Goal: Information Seeking & Learning: Learn about a topic

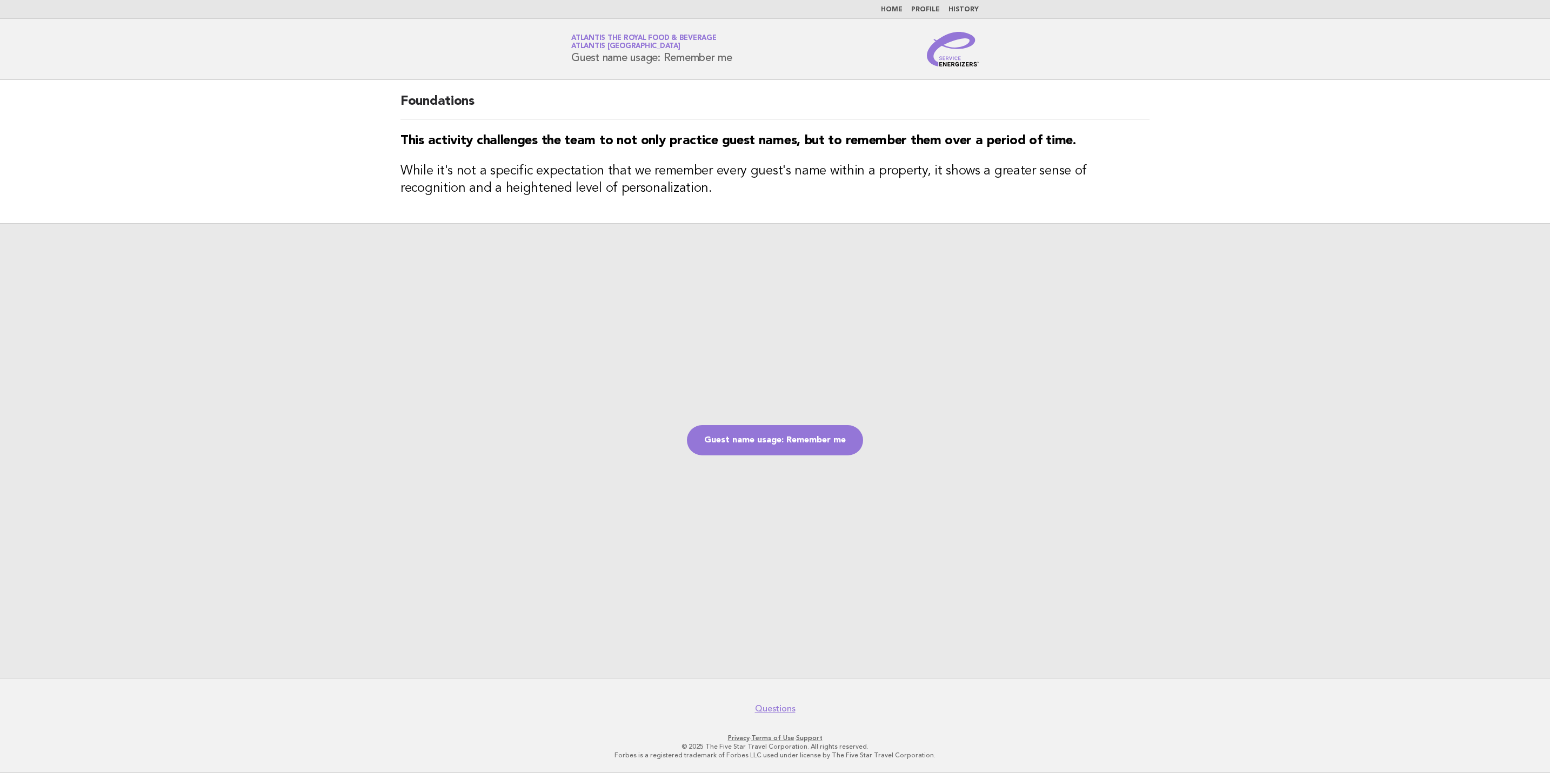
click at [968, 63] on img at bounding box center [953, 49] width 52 height 35
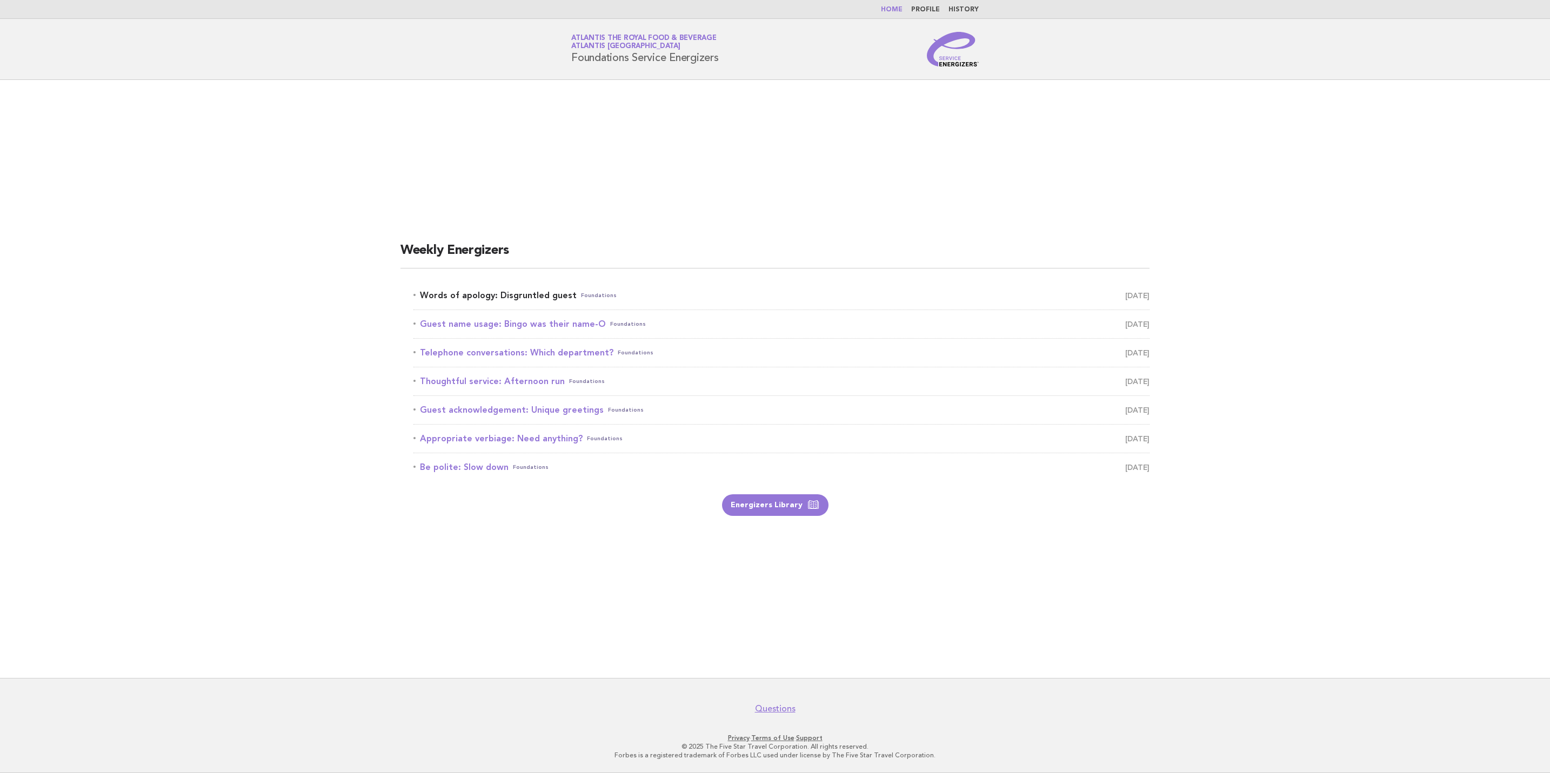
click at [1128, 299] on span "October 11" at bounding box center [1137, 295] width 24 height 15
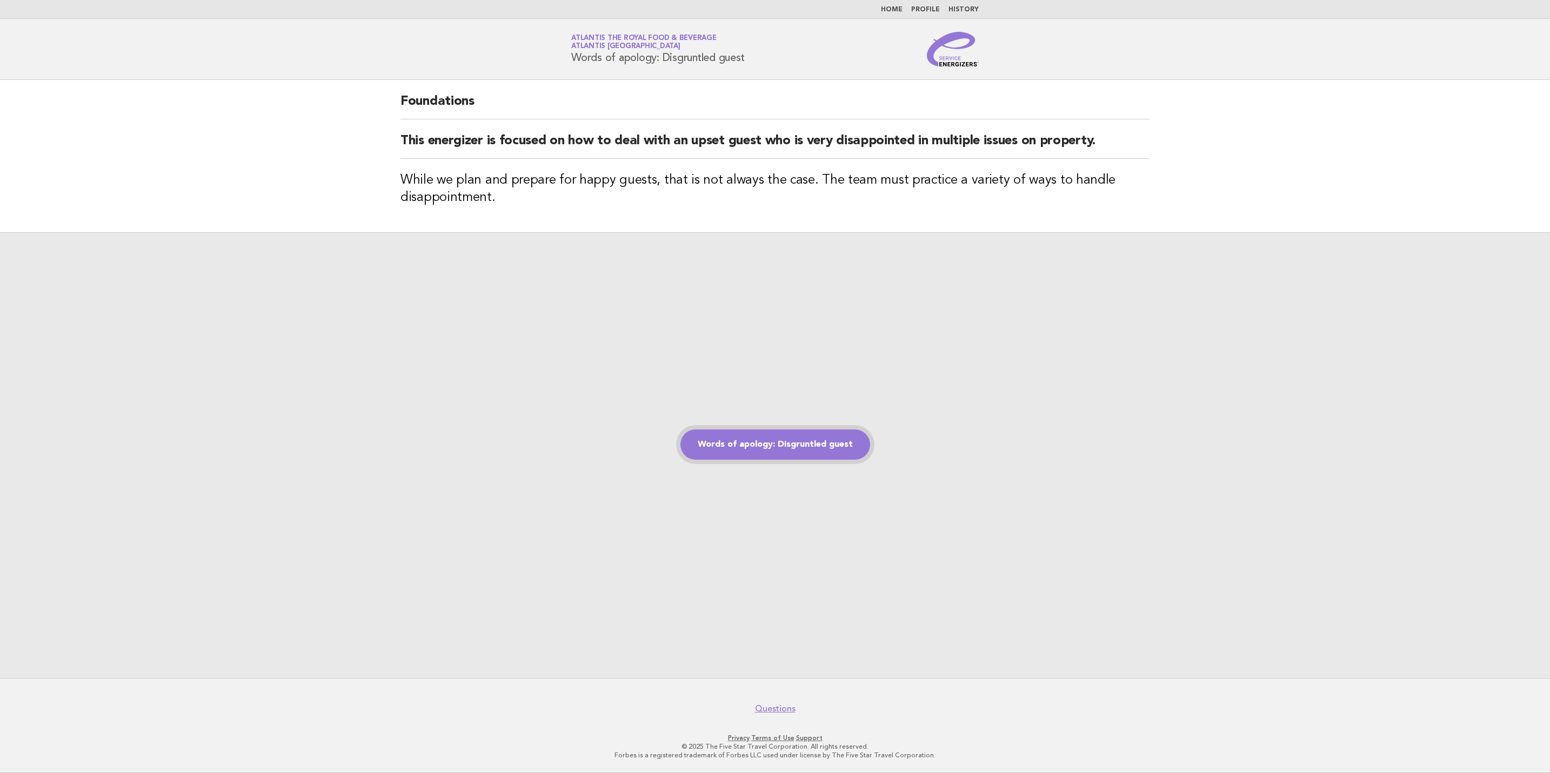
click at [780, 450] on link "Words of apology: Disgruntled guest" at bounding box center [775, 445] width 190 height 30
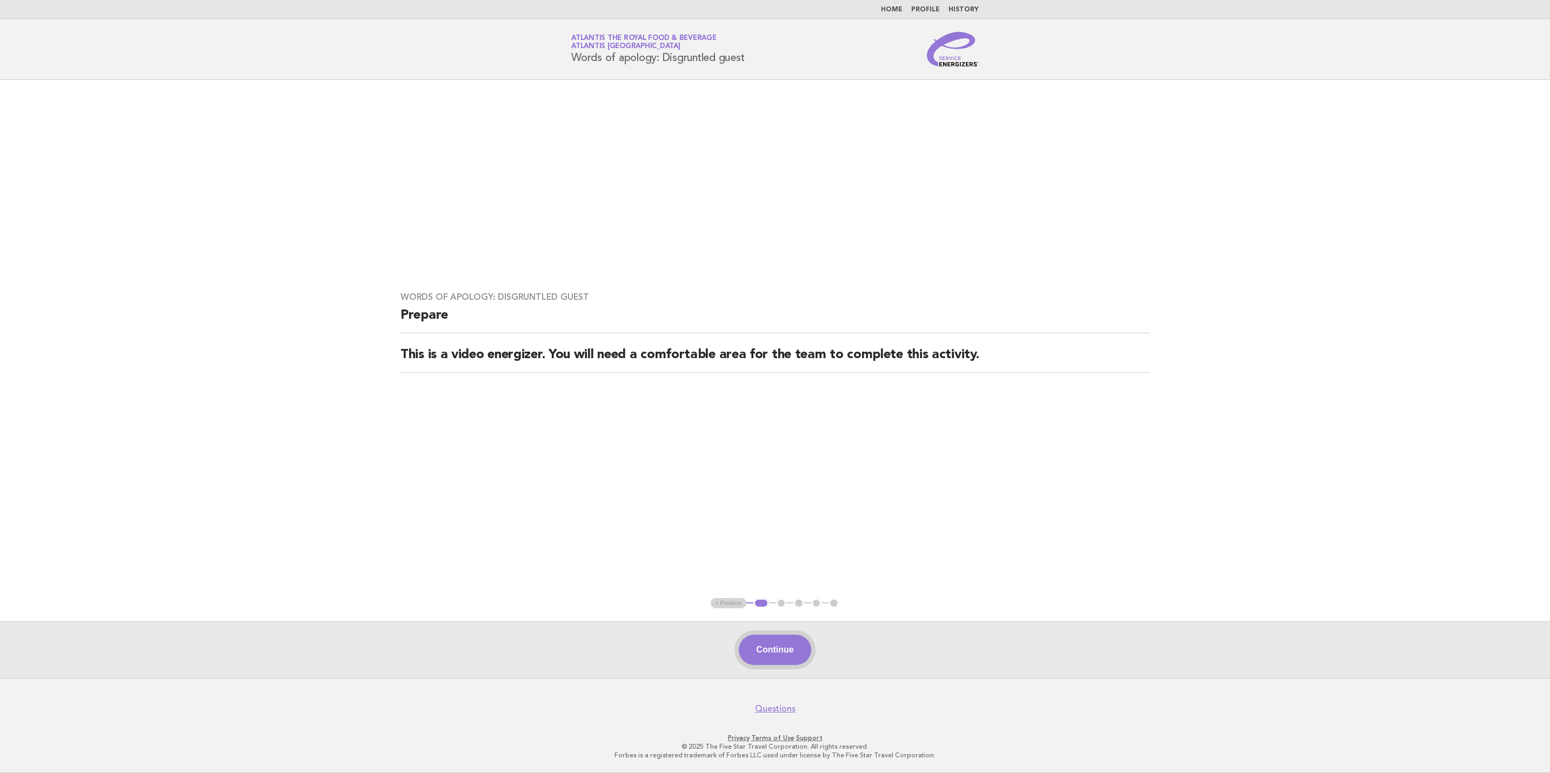
click at [781, 641] on button "Continue" at bounding box center [775, 650] width 72 height 30
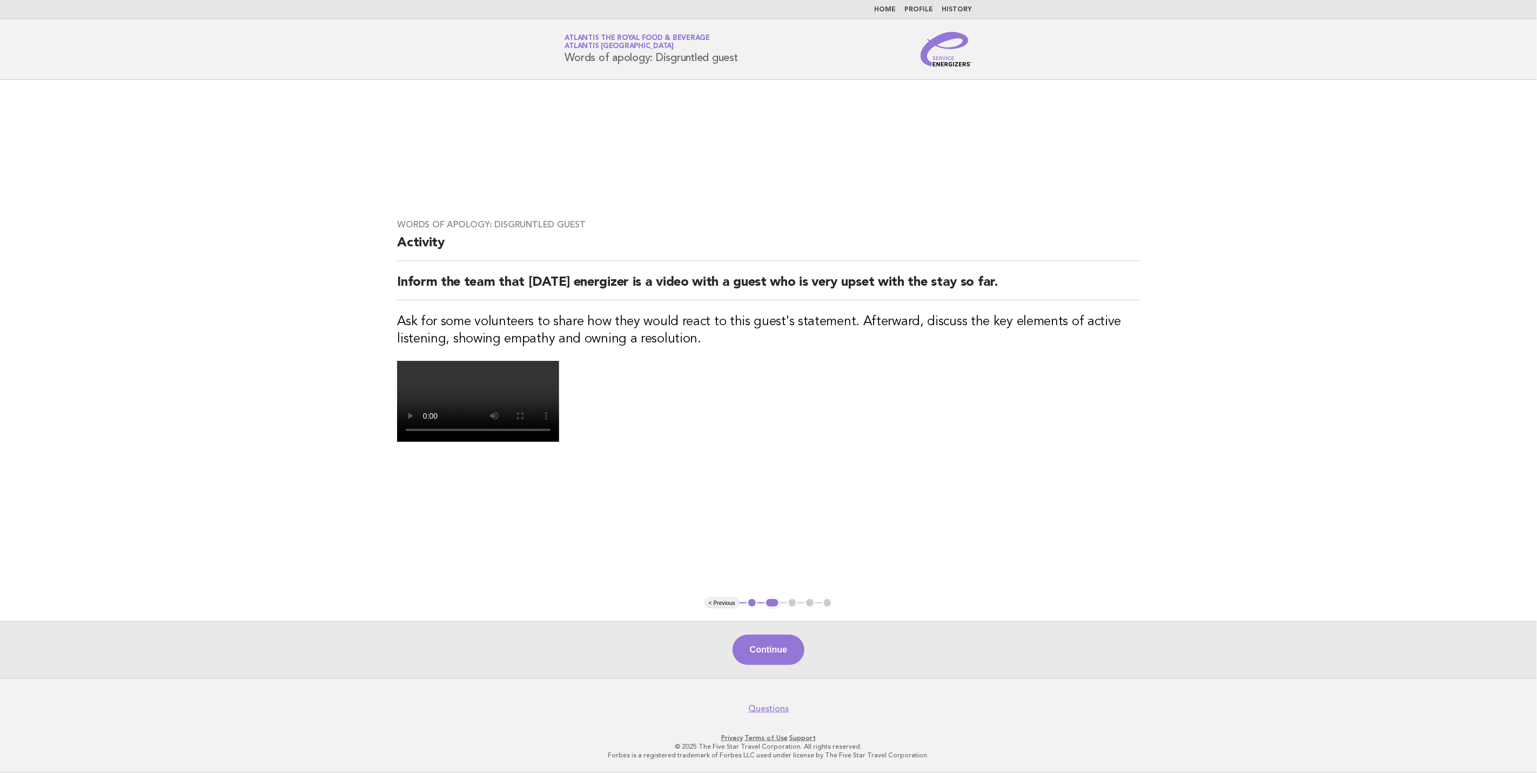
click at [766, 665] on button "Continue" at bounding box center [769, 650] width 72 height 30
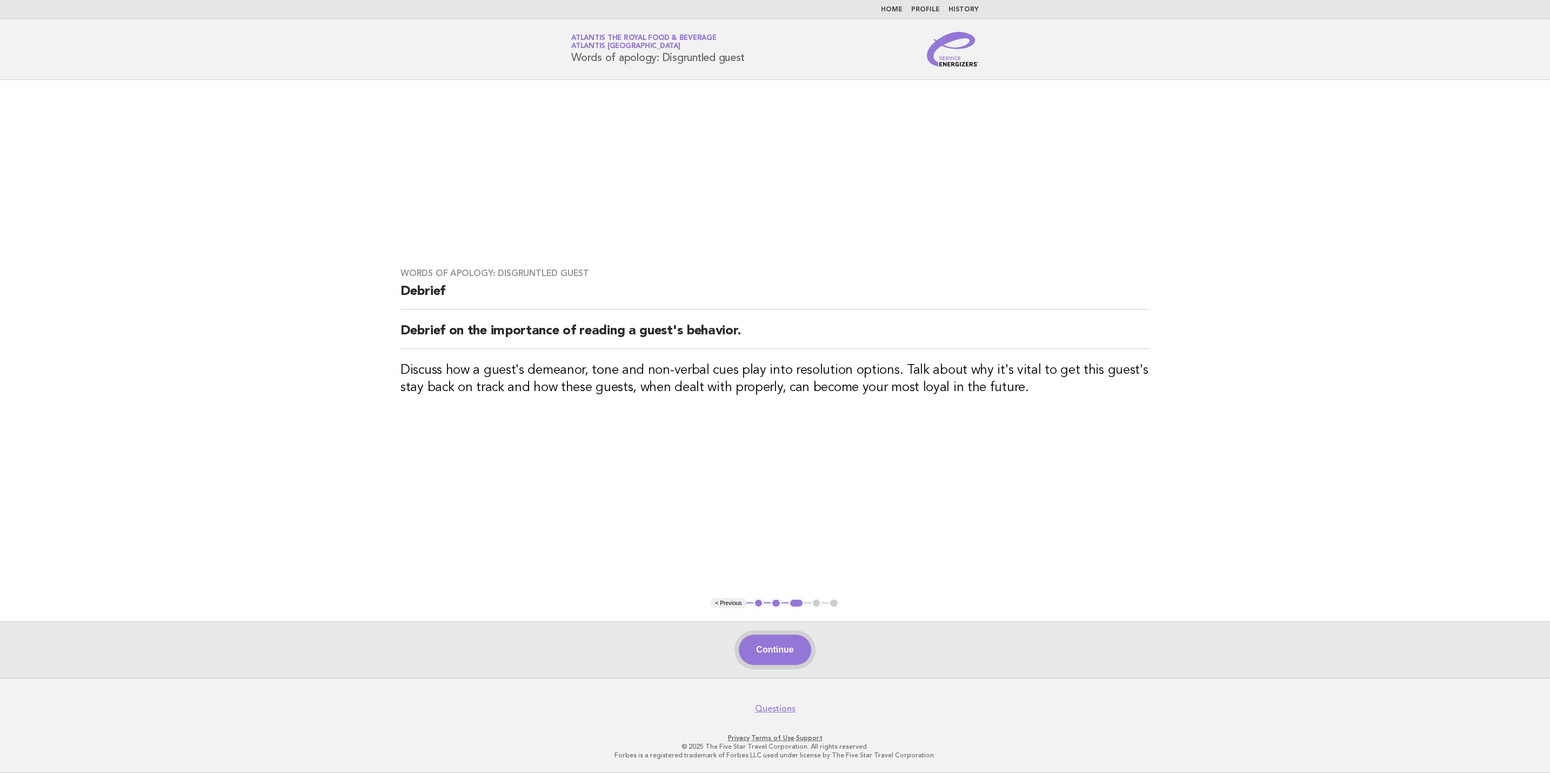
click at [778, 648] on button "Continue" at bounding box center [775, 650] width 72 height 30
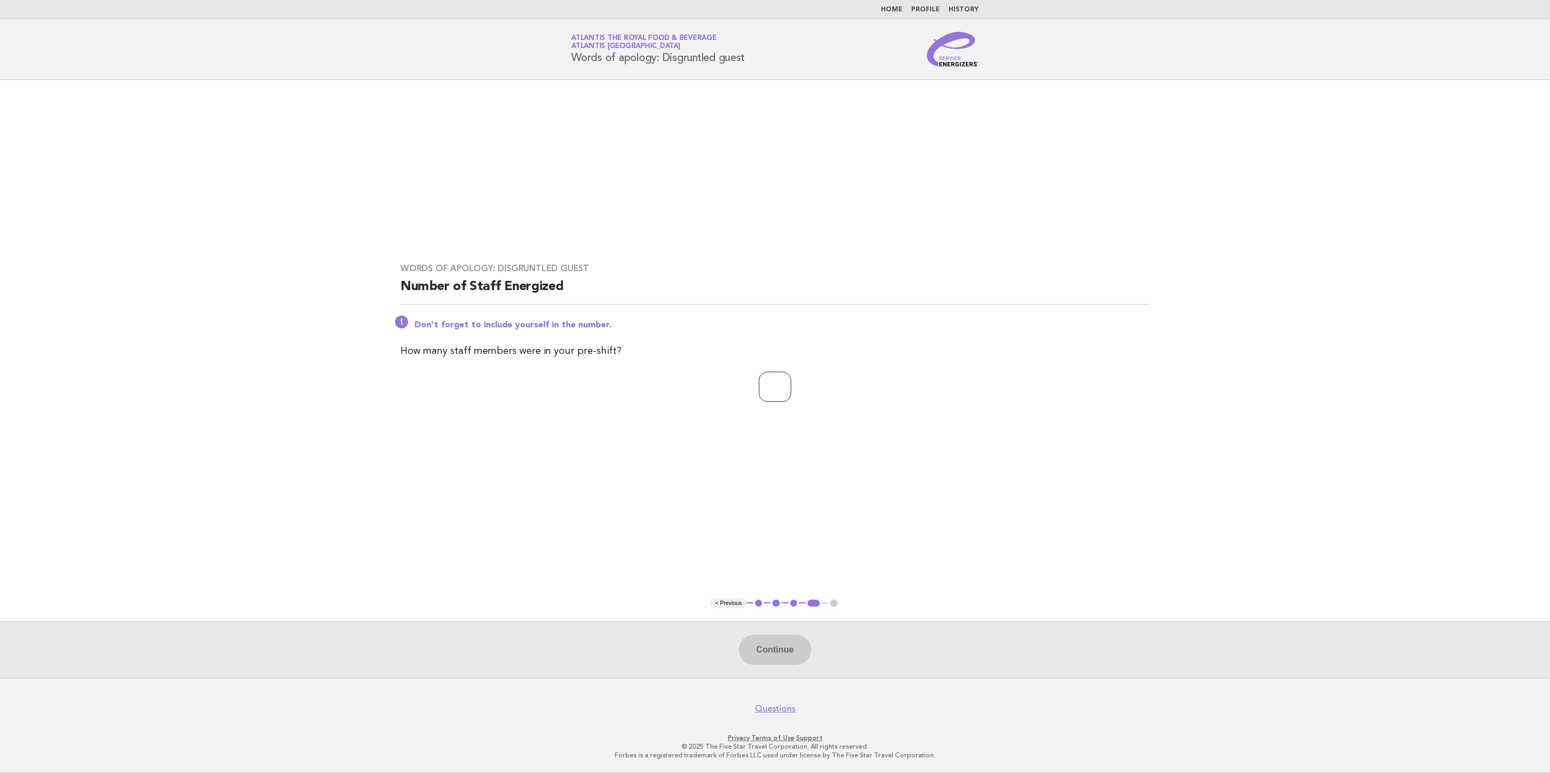
click at [771, 397] on input "number" at bounding box center [775, 387] width 32 height 30
type input "**"
click at [785, 663] on button "Continue" at bounding box center [775, 650] width 72 height 30
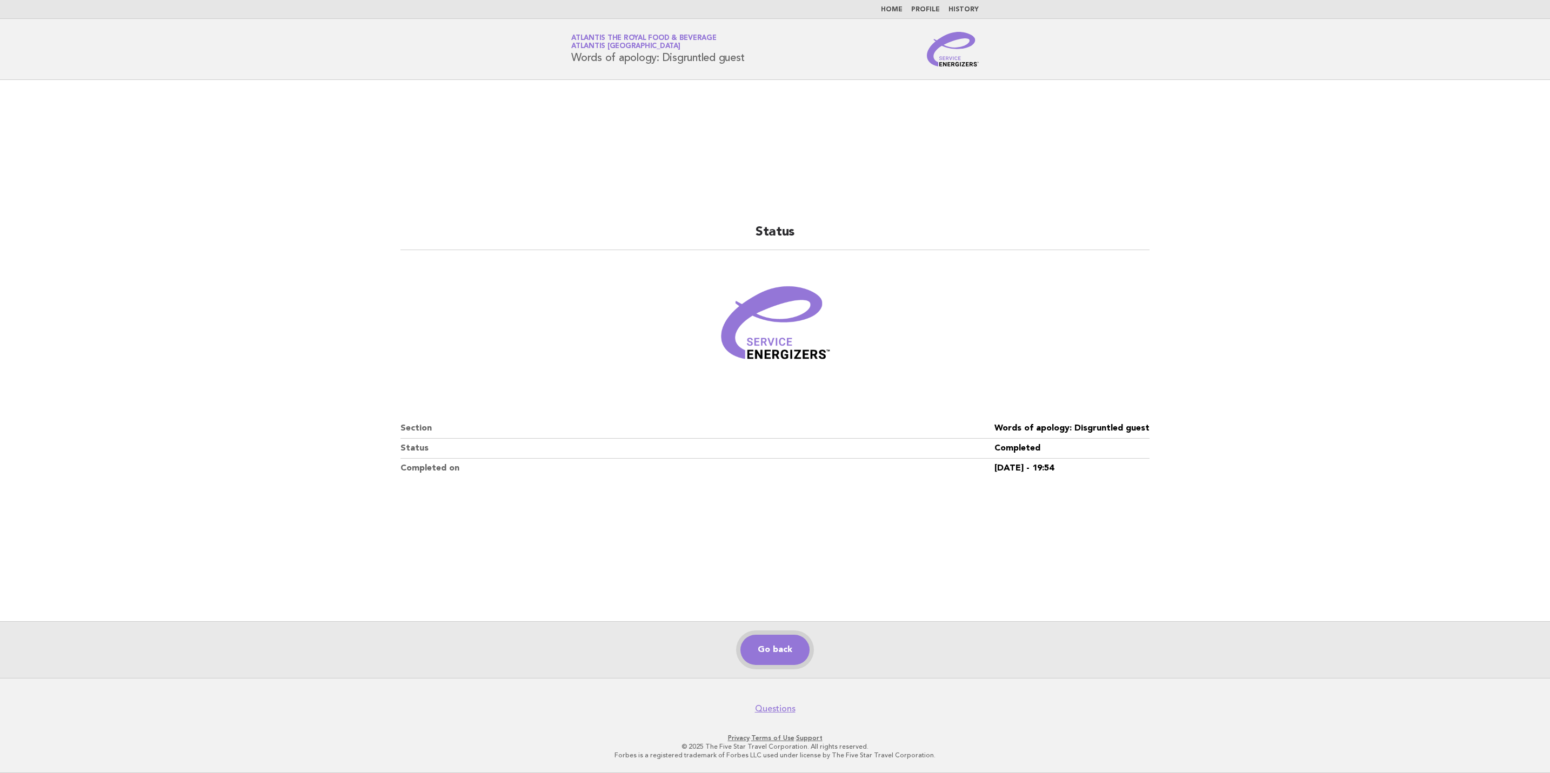
click at [788, 650] on link "Go back" at bounding box center [774, 650] width 69 height 30
click at [774, 657] on link "Go back" at bounding box center [774, 650] width 69 height 30
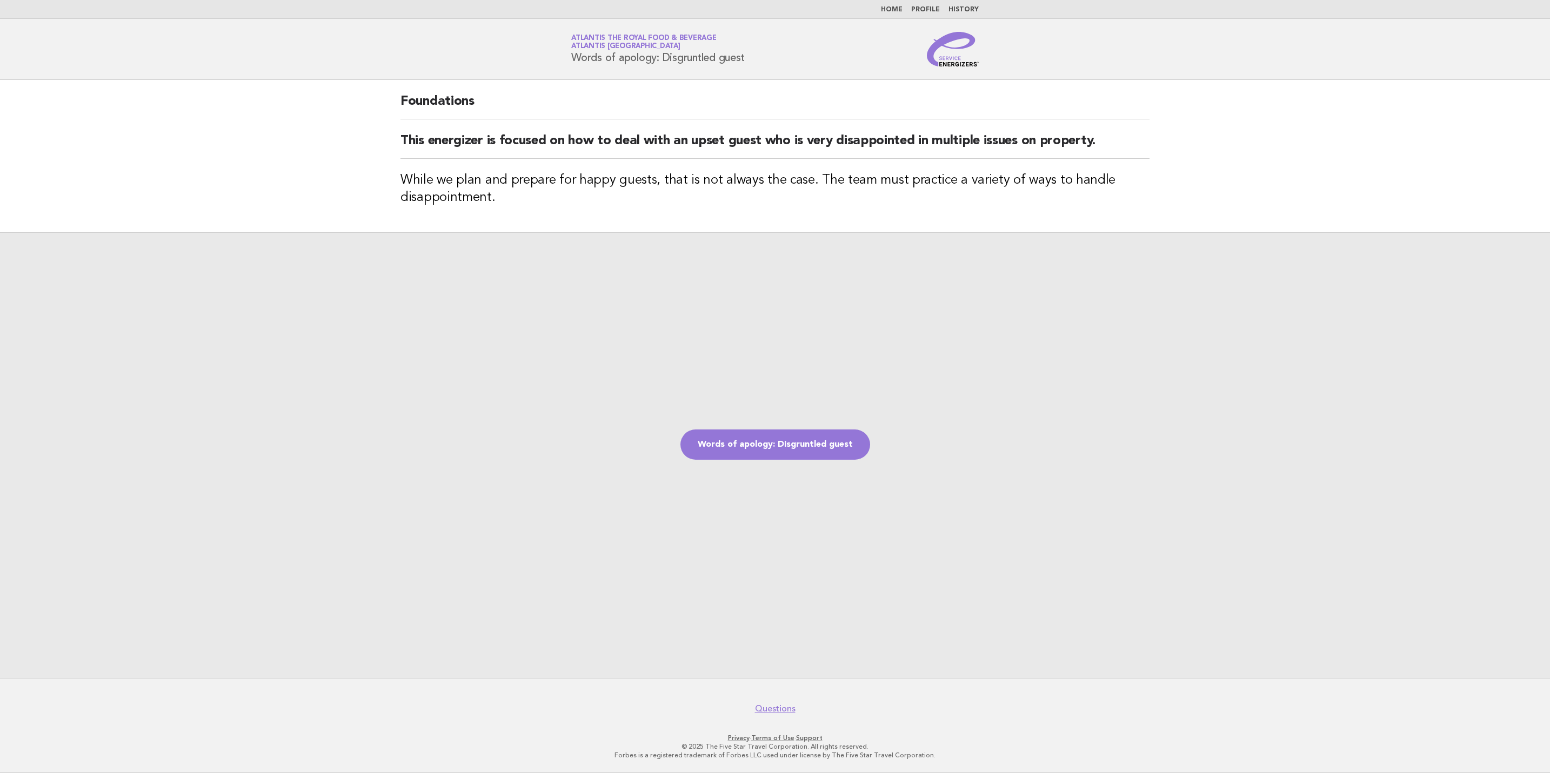
drag, startPoint x: 933, startPoint y: 70, endPoint x: 939, endPoint y: 67, distance: 6.5
click at [937, 68] on header "Service Energizers Atlantis the Royal Food & Beverage Atlantis [GEOGRAPHIC_DATA…" at bounding box center [775, 49] width 1550 height 61
click at [955, 62] on img at bounding box center [953, 49] width 52 height 35
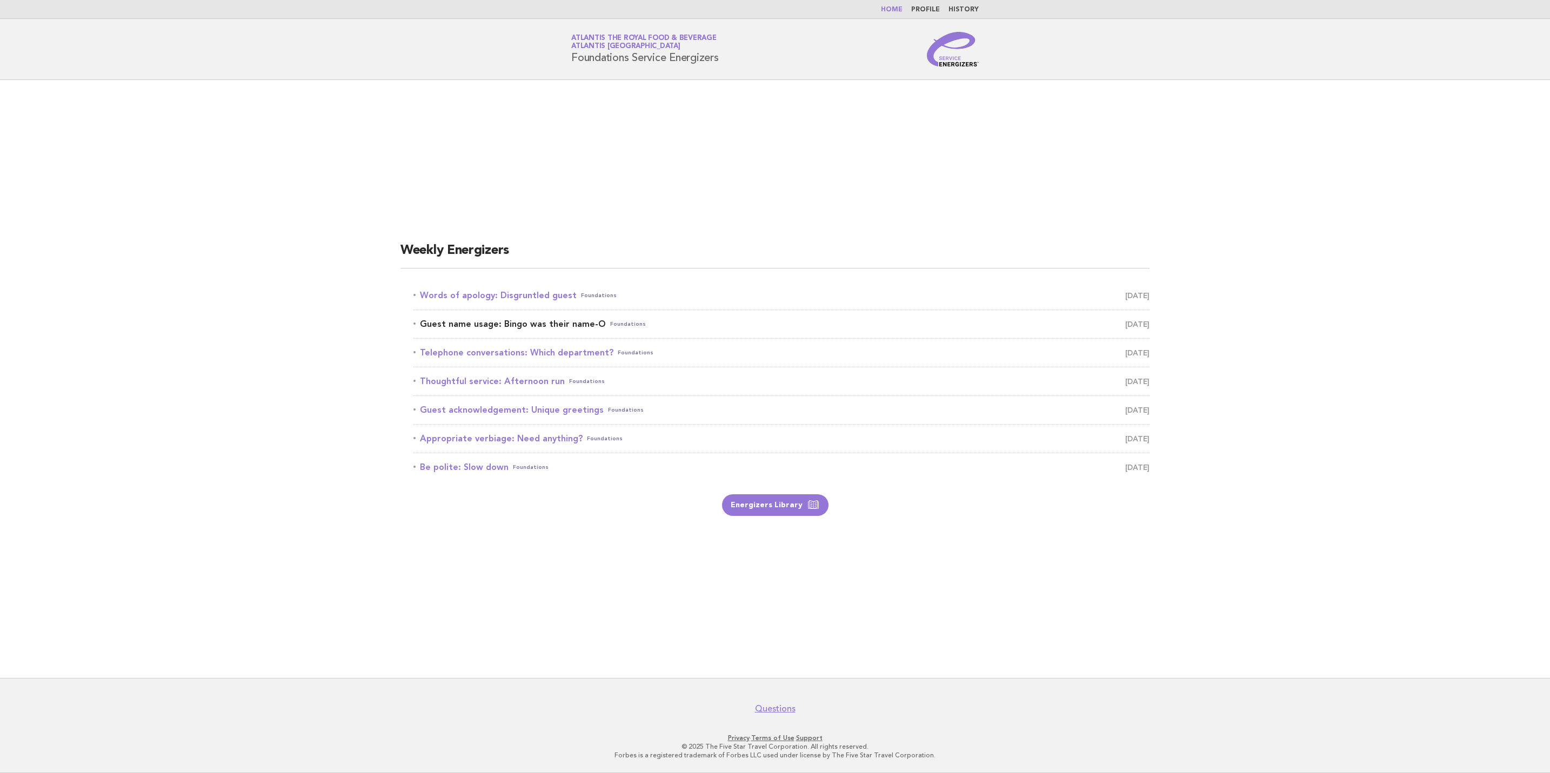
click at [1132, 326] on span "October 12" at bounding box center [1137, 324] width 24 height 15
